Goal: Task Accomplishment & Management: Manage account settings

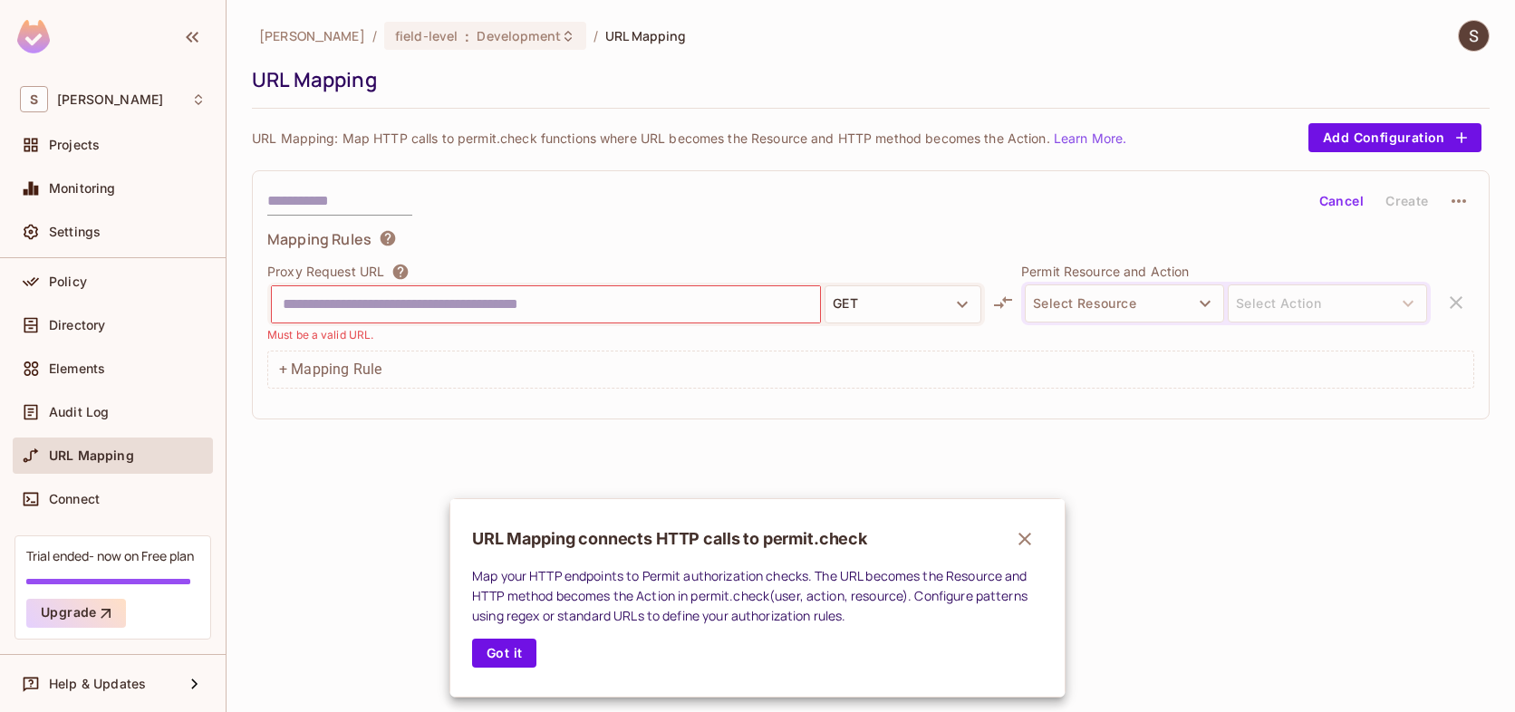
click at [88, 345] on div at bounding box center [757, 356] width 1515 height 712
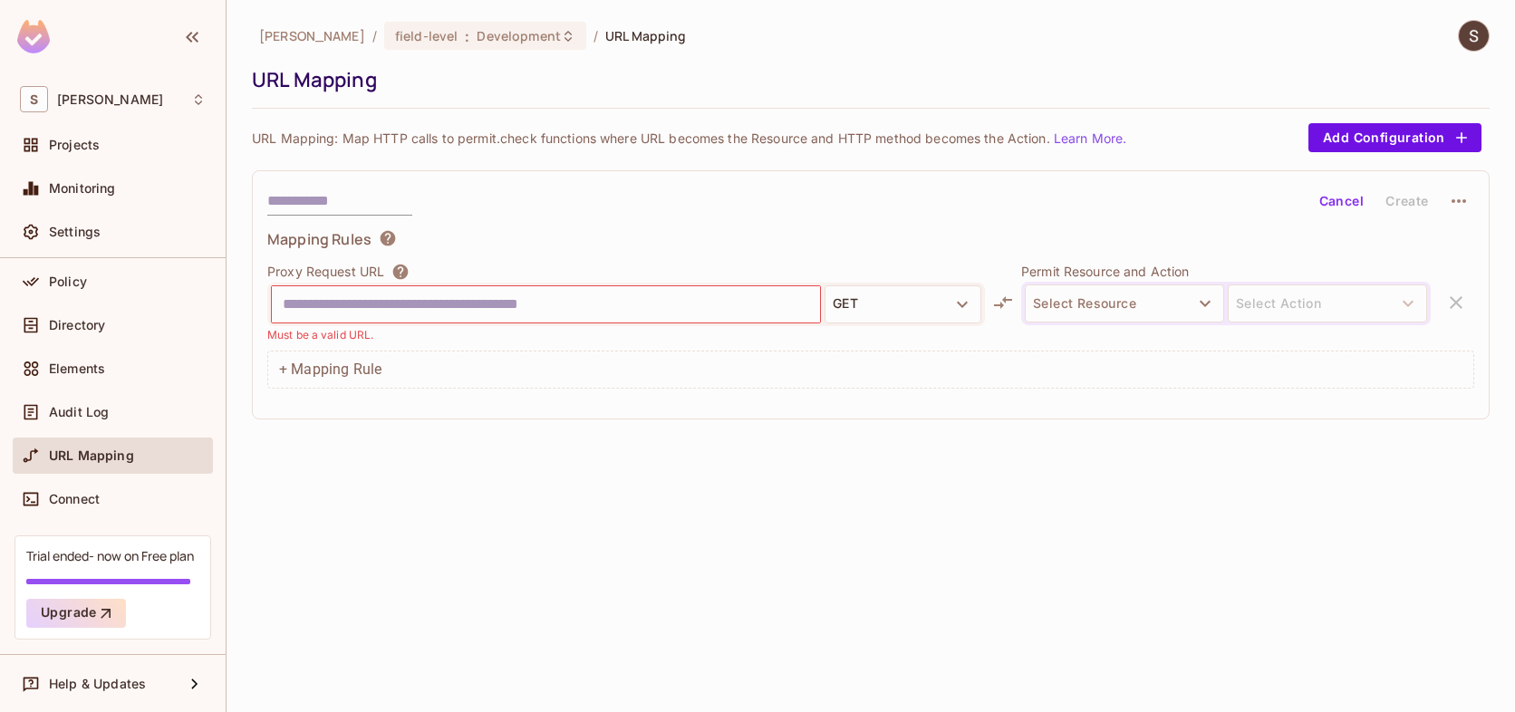
click at [95, 463] on div "URL Mapping" at bounding box center [113, 456] width 186 height 22
click at [101, 282] on div "Policy" at bounding box center [127, 282] width 157 height 14
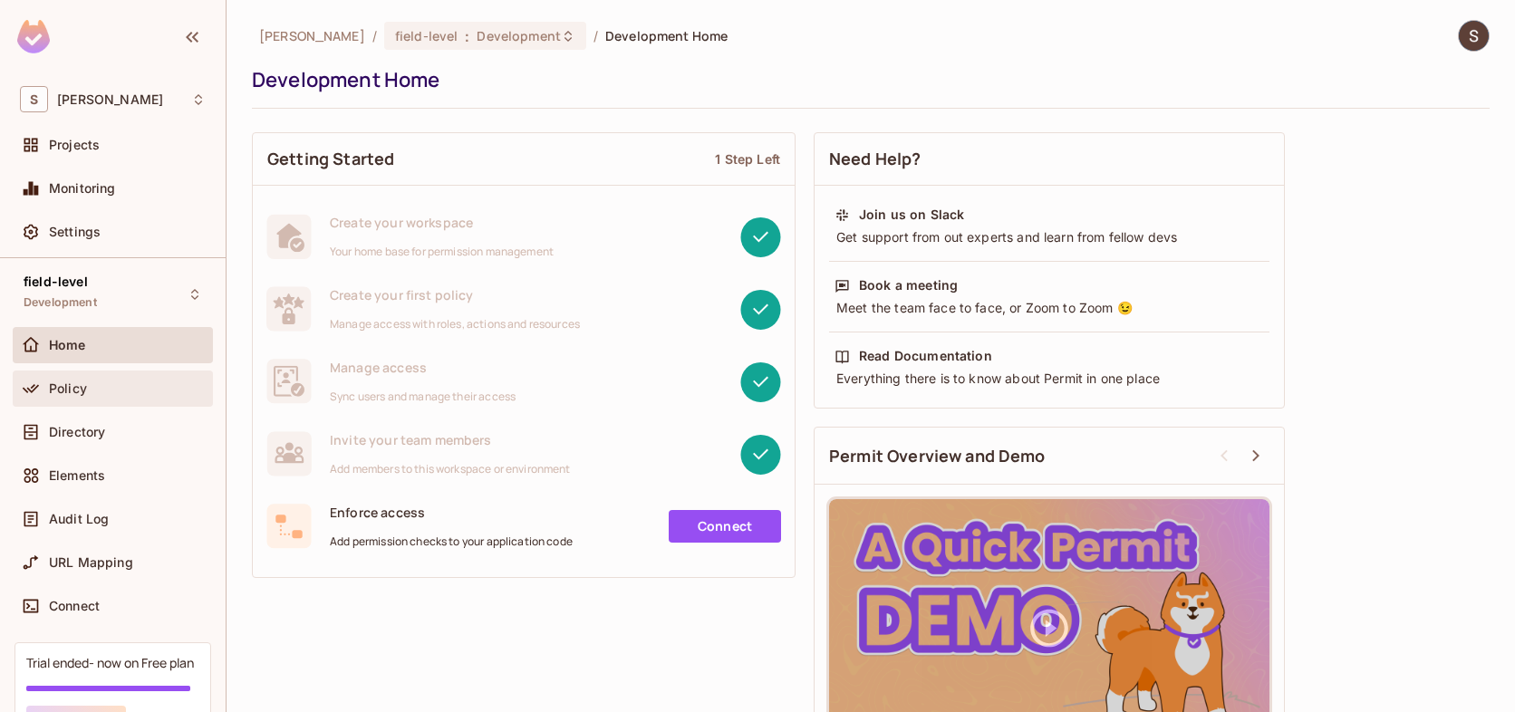
click at [104, 391] on div "Policy" at bounding box center [127, 388] width 157 height 14
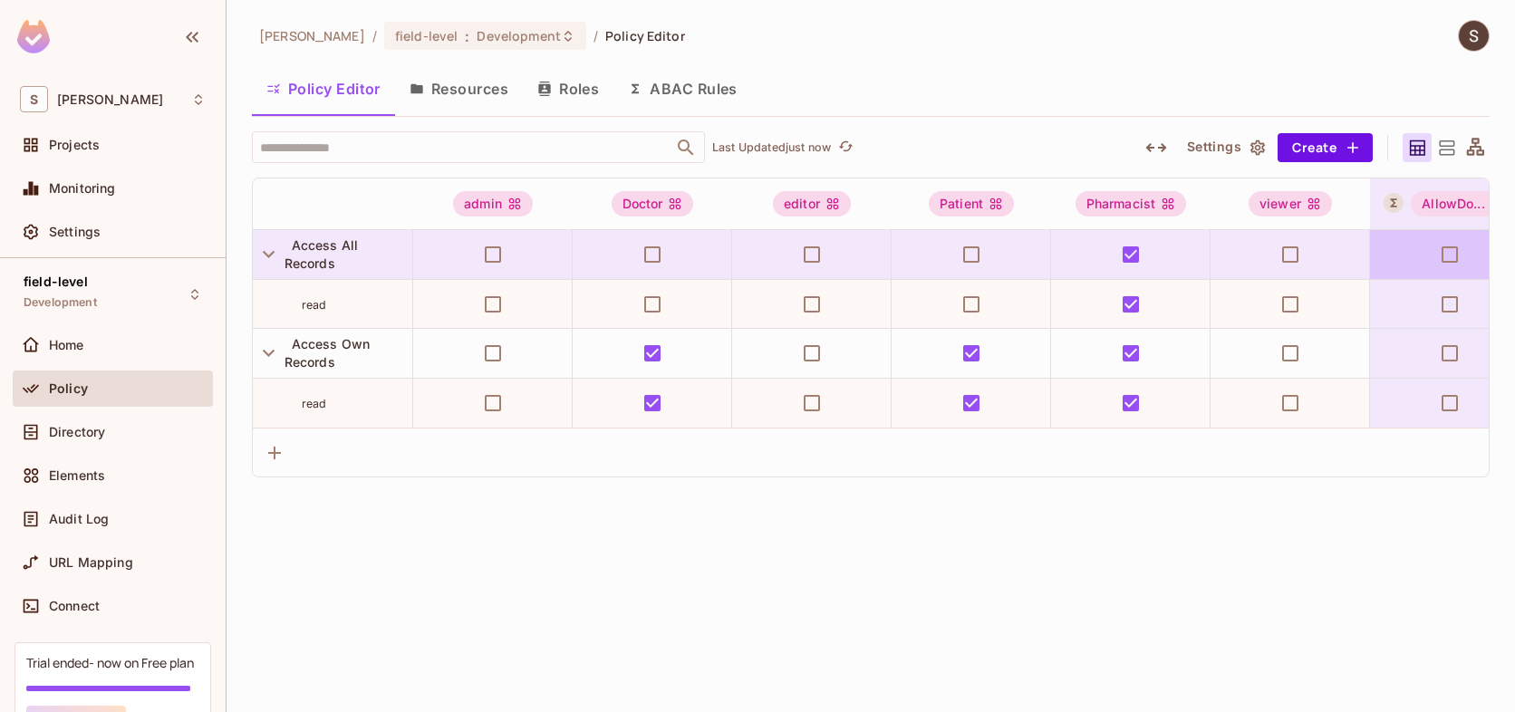
scroll to position [0, 244]
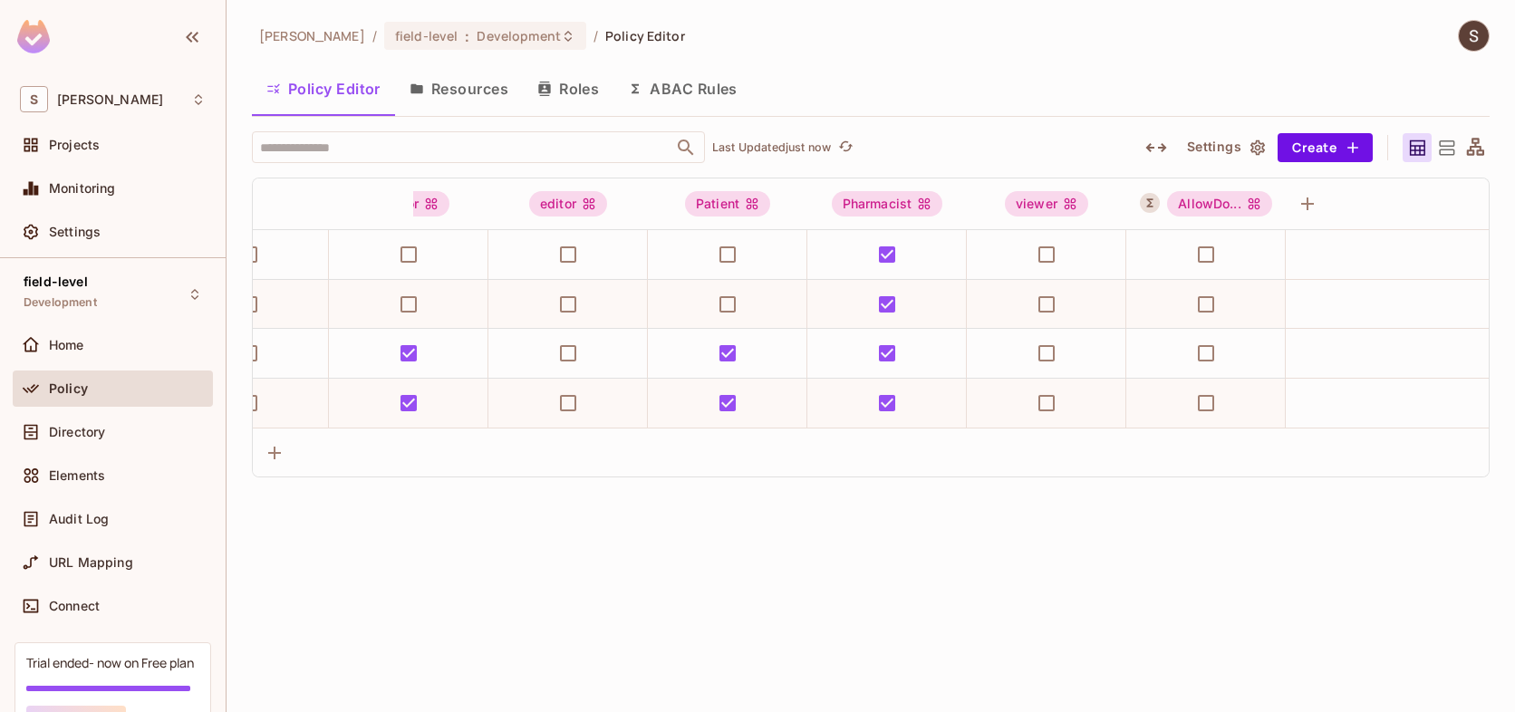
click at [1109, 647] on div "sekhar-wk / field-level : Development / Policy Editor Policy Editor Resources R…" at bounding box center [870, 356] width 1288 height 712
click at [674, 88] on button "ABAC Rules" at bounding box center [682, 88] width 139 height 45
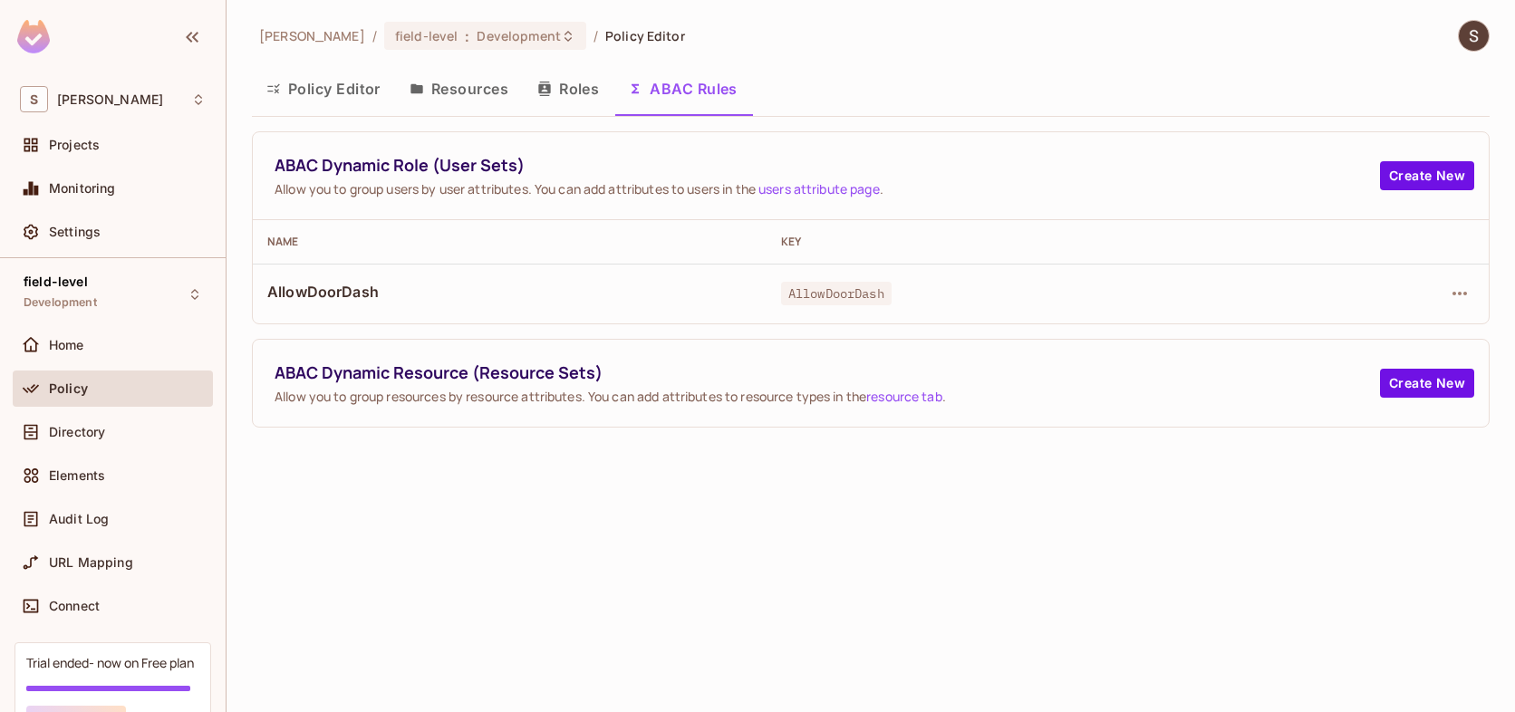
click at [363, 294] on span "AllowDoorDash" at bounding box center [509, 292] width 485 height 20
click at [1460, 291] on icon "button" at bounding box center [1460, 294] width 22 height 22
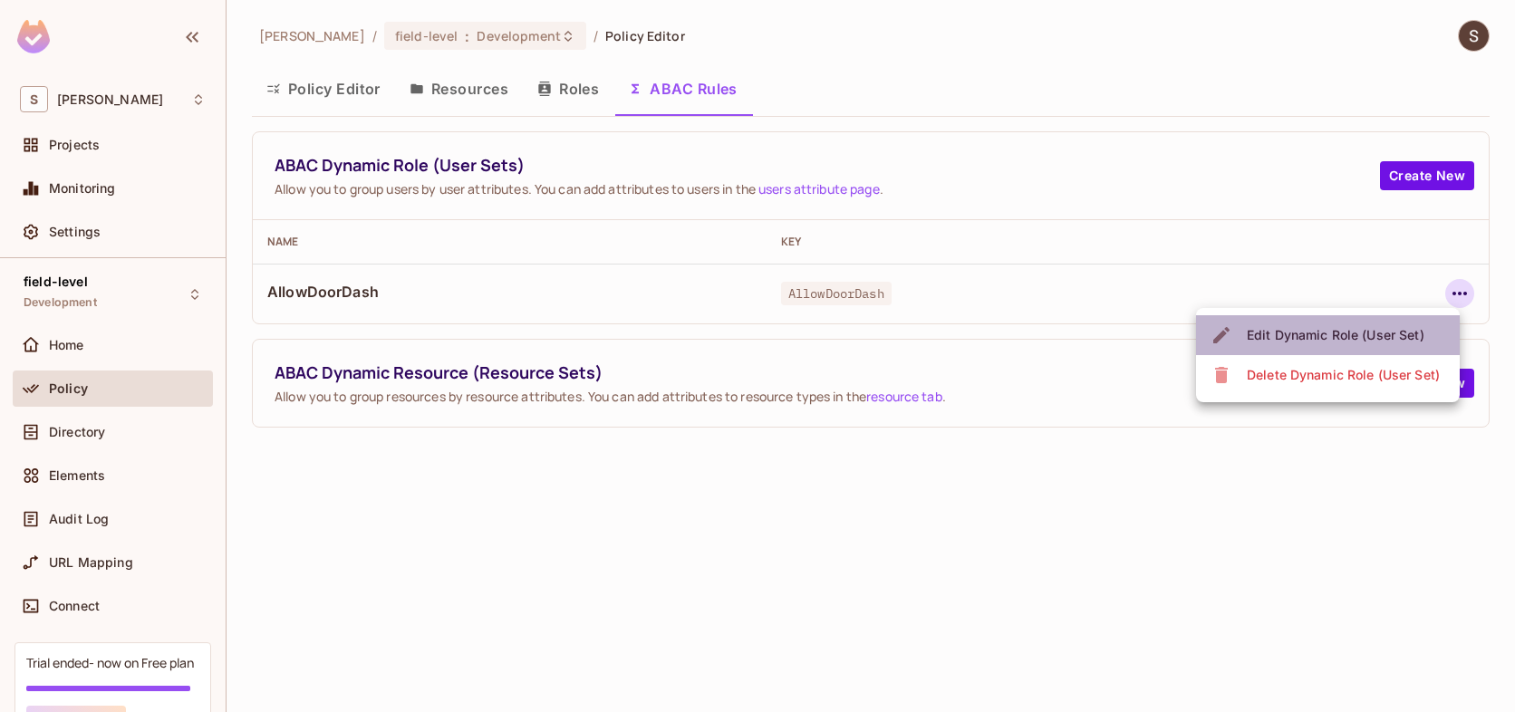
click at [1330, 338] on div "Edit Dynamic Role (User Set)" at bounding box center [1336, 335] width 178 height 18
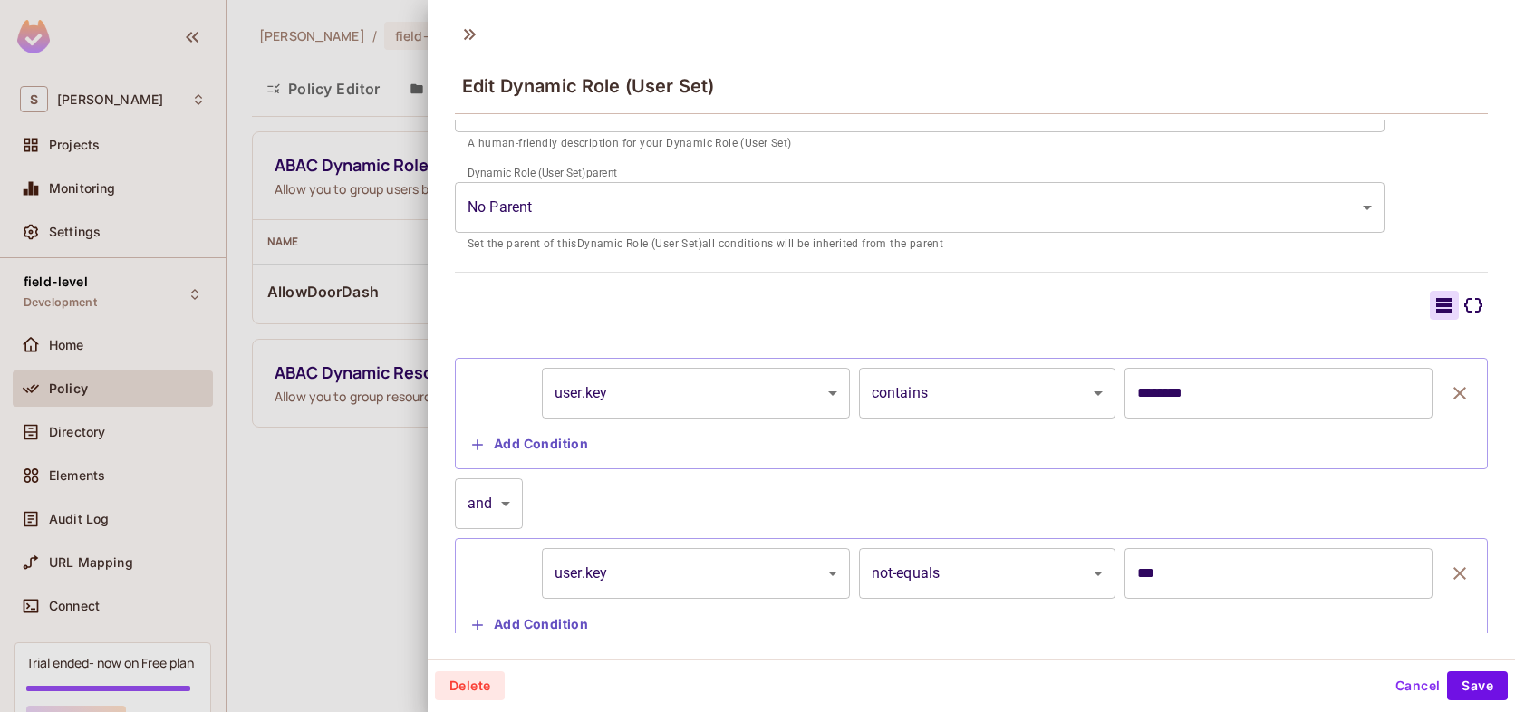
scroll to position [324, 0]
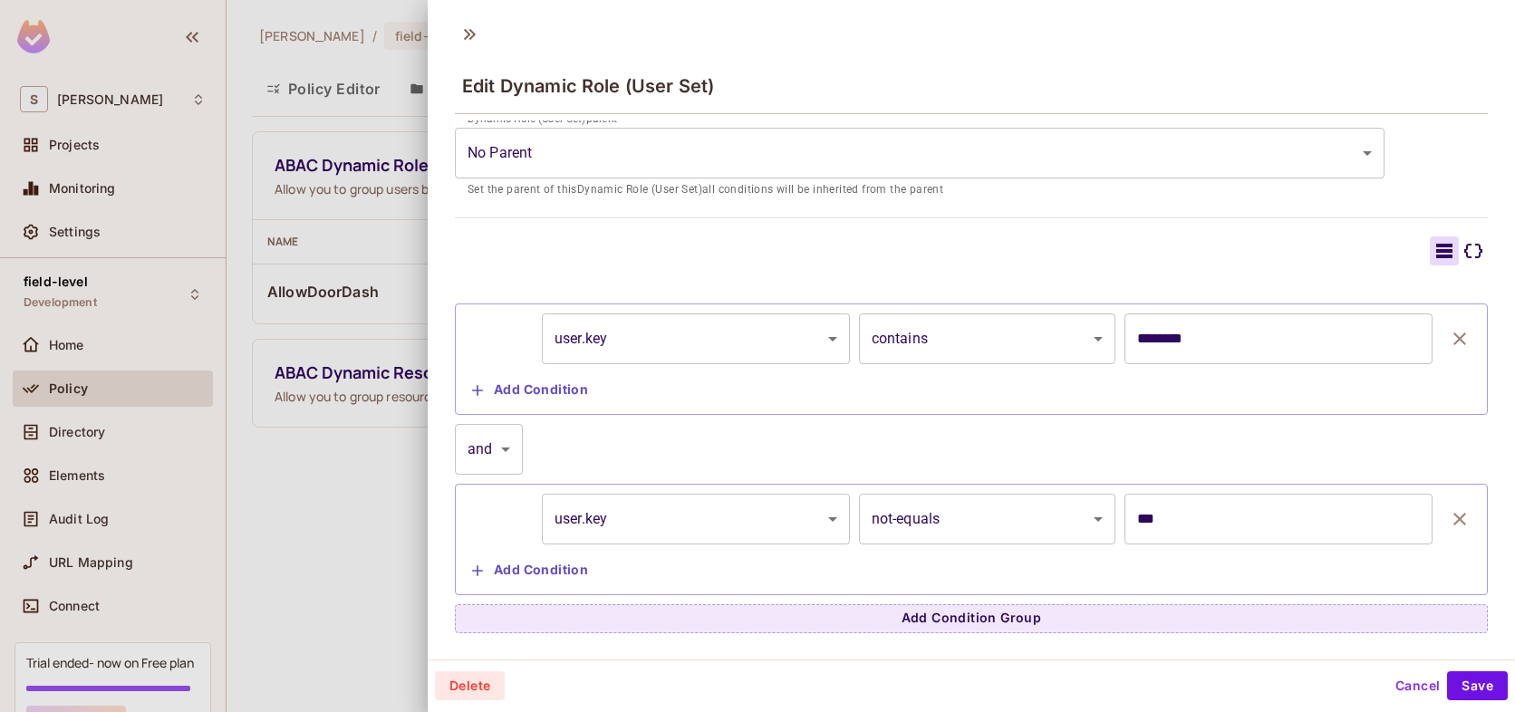
click at [1332, 73] on div "Edit Dynamic Role (User Set)" at bounding box center [971, 84] width 1033 height 59
